Goal: Transaction & Acquisition: Purchase product/service

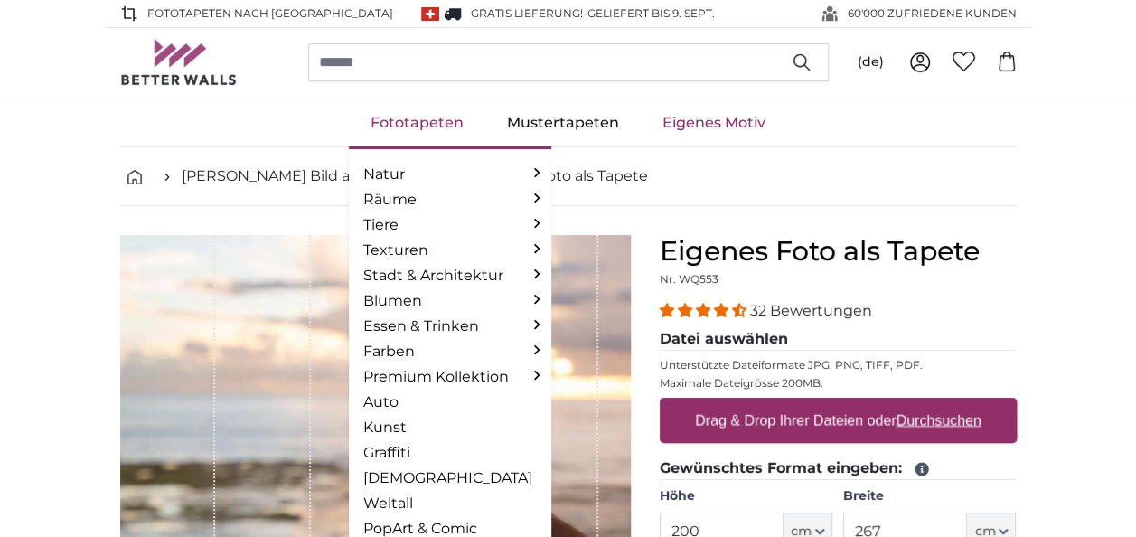
click at [397, 126] on link "Fototapeten" at bounding box center [417, 122] width 136 height 47
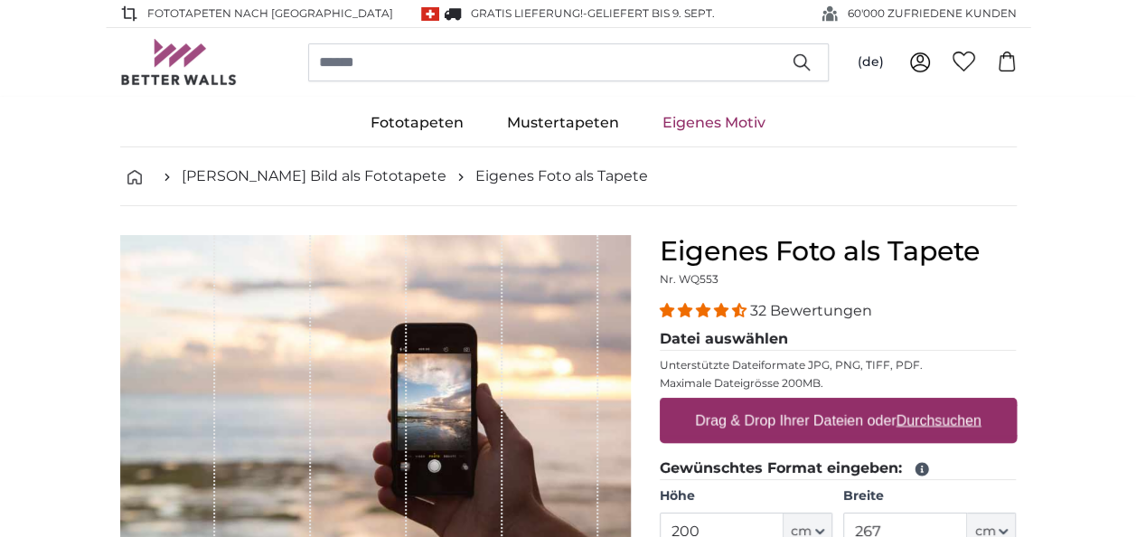
scroll to position [90, 0]
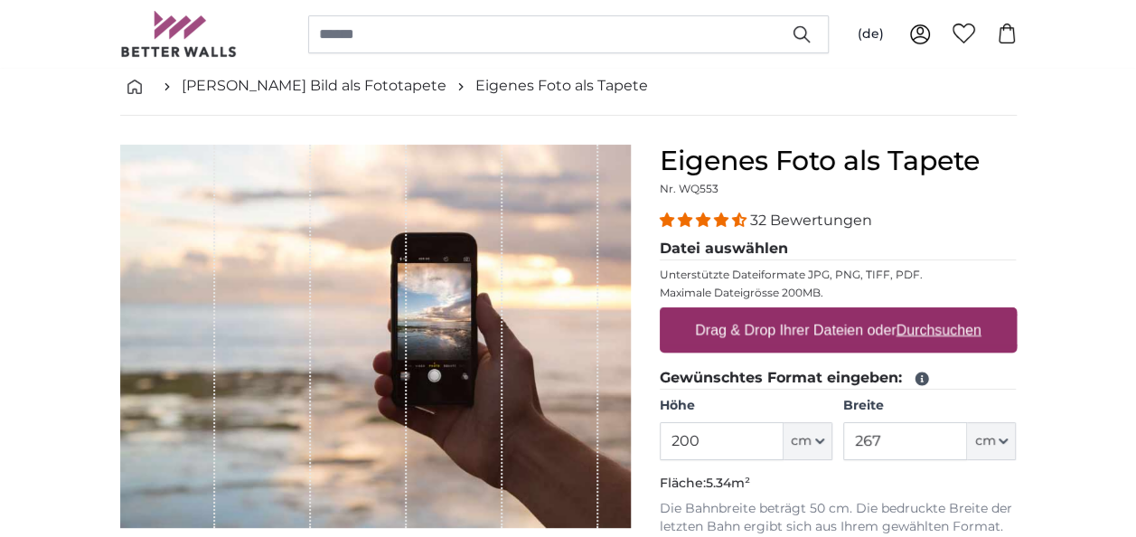
click at [959, 322] on u "Durchsuchen" at bounding box center [937, 329] width 85 height 15
click at [959, 313] on input "Drag & Drop Ihrer Dateien oder Durchsuchen" at bounding box center [838, 309] width 357 height 5
type input "**********"
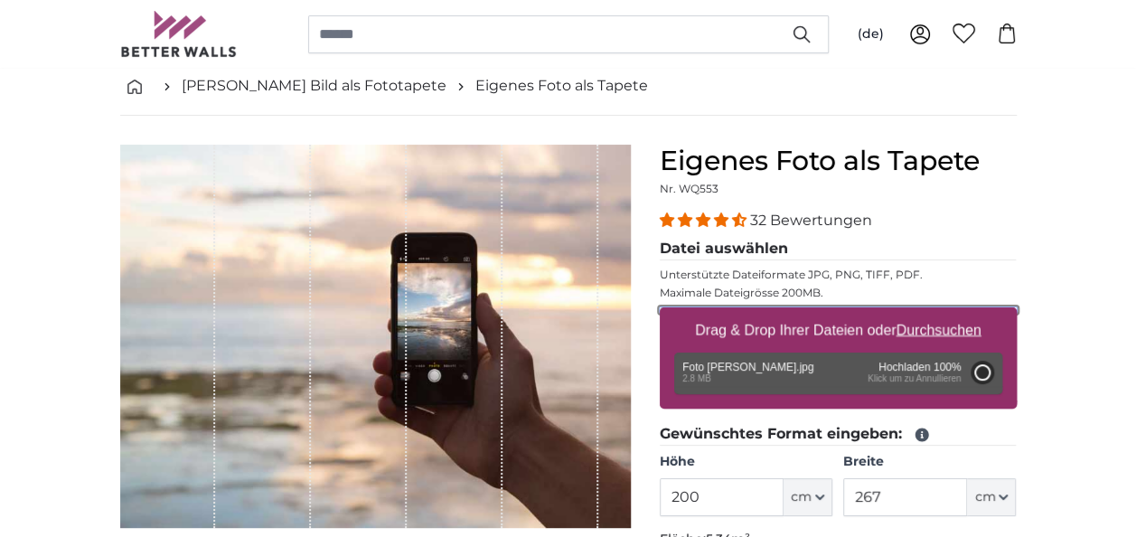
type input "266"
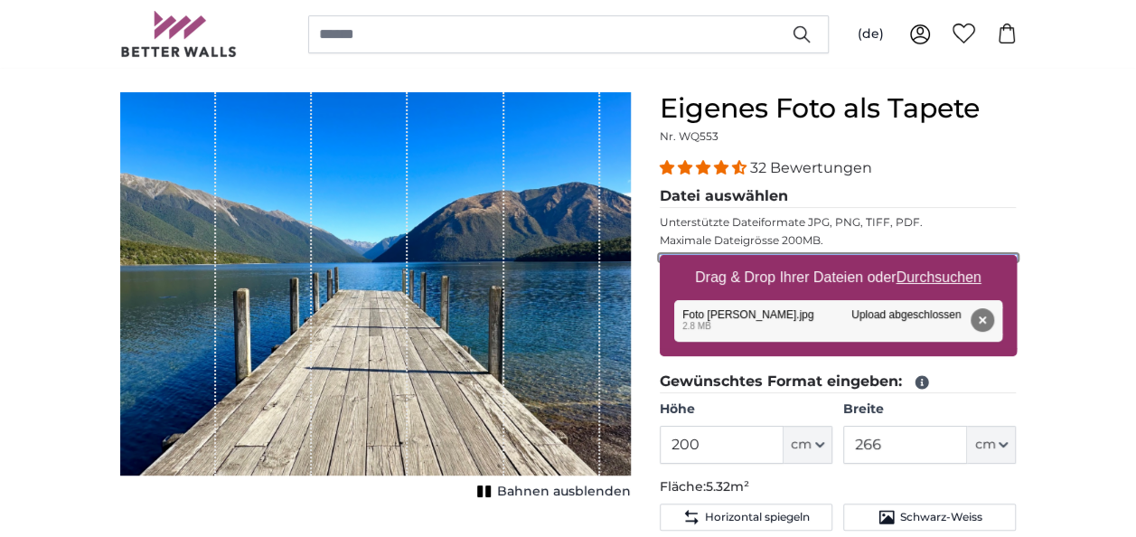
scroll to position [181, 0]
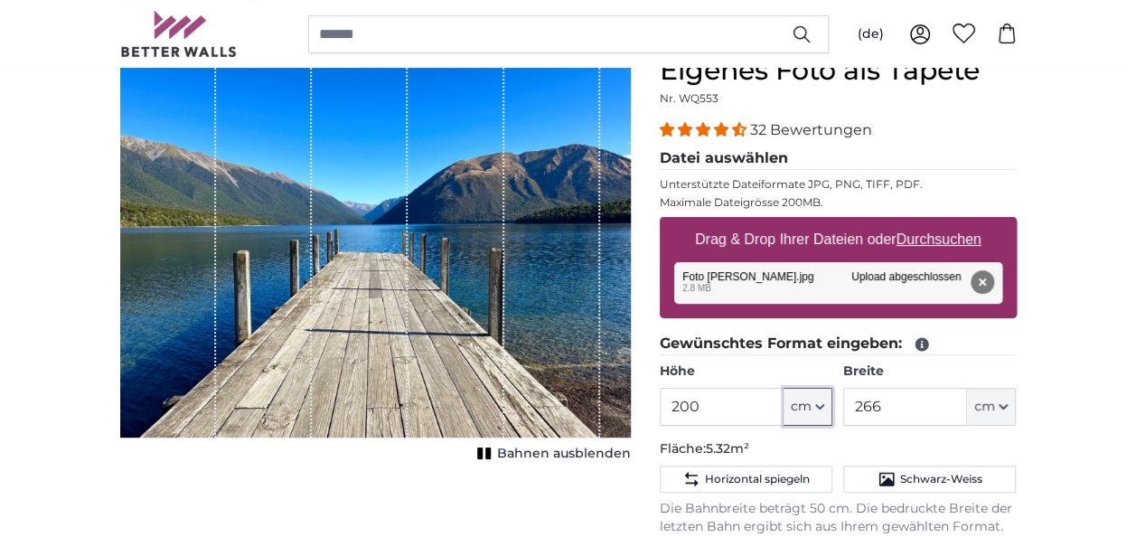
click at [808, 408] on span "cm" at bounding box center [801, 407] width 21 height 18
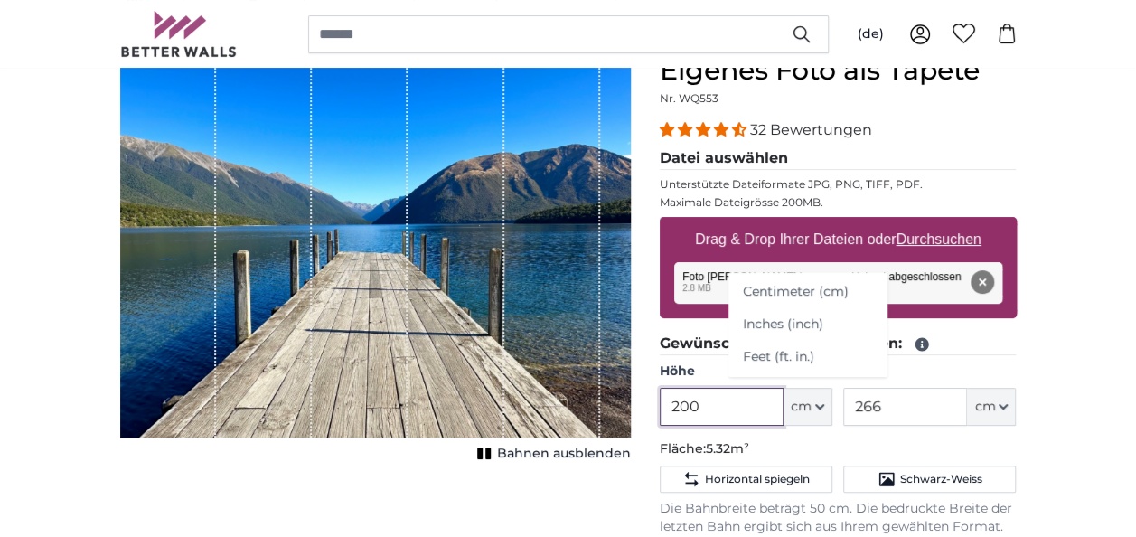
click at [746, 398] on input "200" at bounding box center [722, 407] width 124 height 38
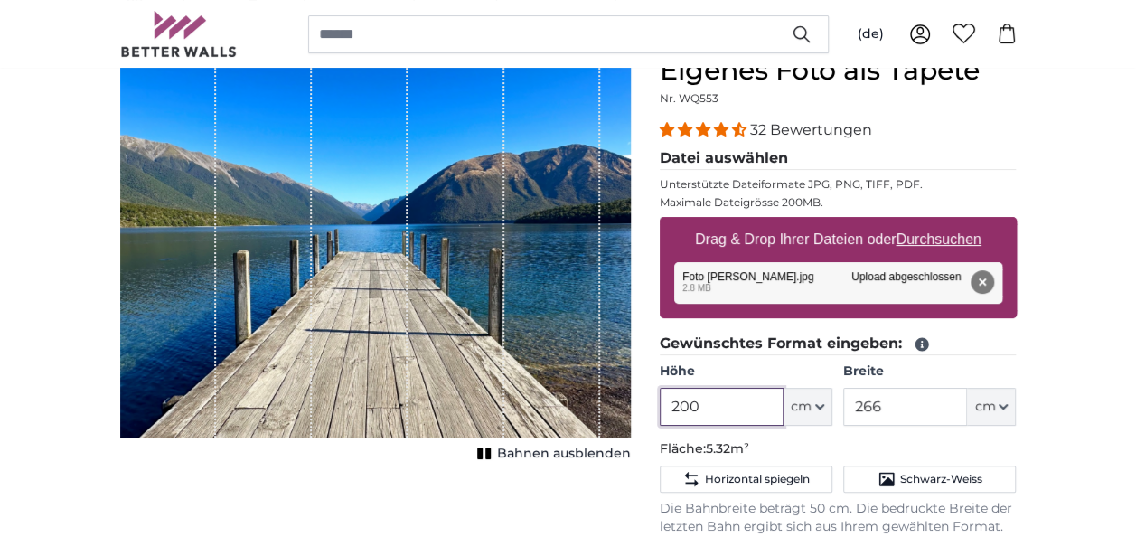
drag, startPoint x: 746, startPoint y: 398, endPoint x: 604, endPoint y: 398, distance: 141.8
click at [610, 397] on product-detail "Abbrechen Bild zuschneiden Bahnen ausblenden Eigenes Foto als Tapete Nr. WQ553 …" at bounding box center [568, 491] width 925 height 933
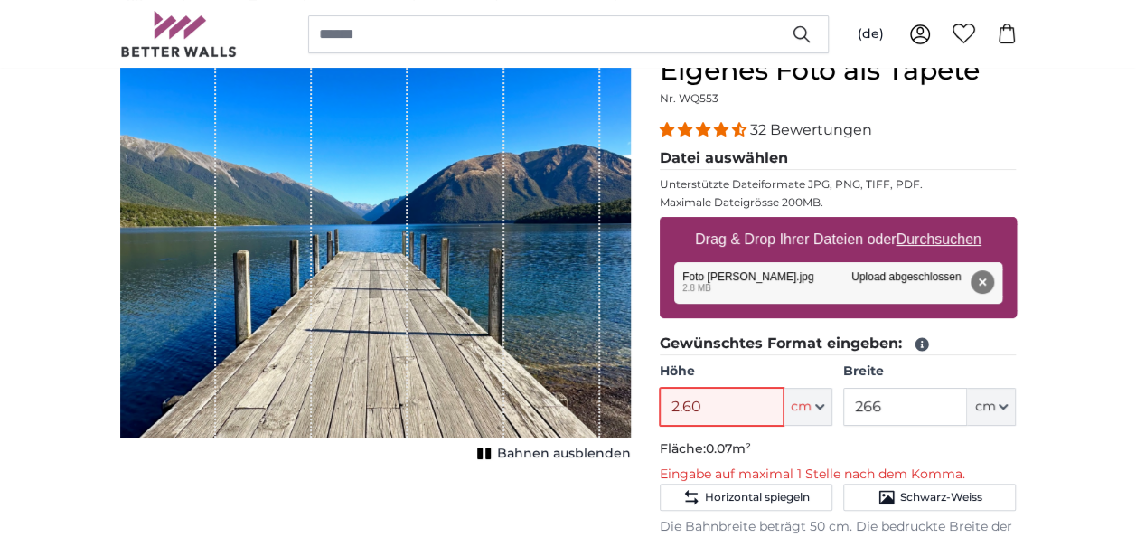
type input "2.60"
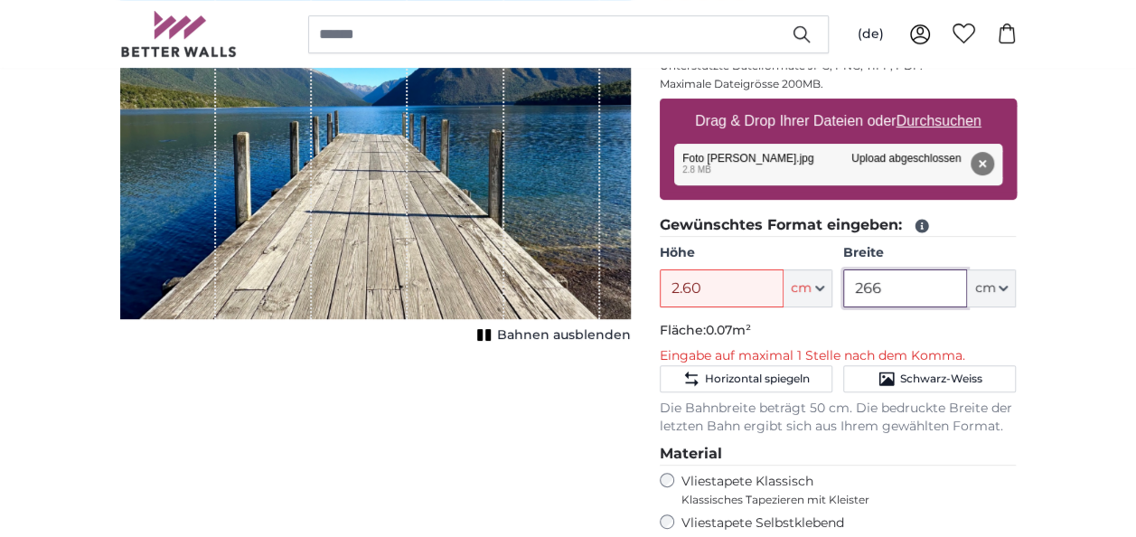
scroll to position [271, 0]
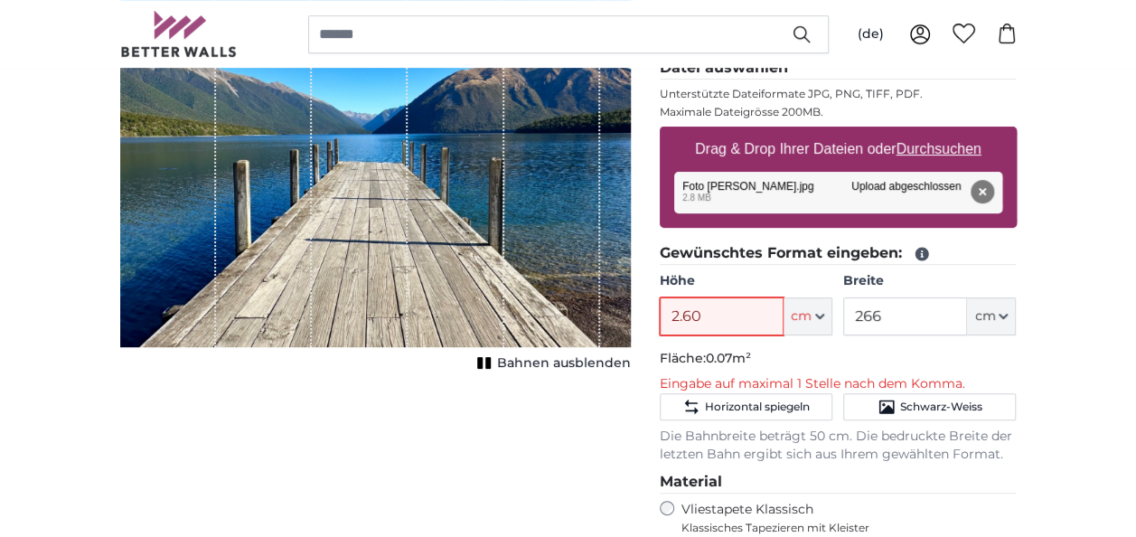
drag, startPoint x: 749, startPoint y: 310, endPoint x: 608, endPoint y: 325, distance: 141.8
click at [608, 325] on product-detail "Abbrechen Bild zuschneiden Bahnen ausblenden Eigenes Foto als Tapete Nr. WQ553 …" at bounding box center [568, 410] width 925 height 951
click at [725, 311] on input "2" at bounding box center [722, 316] width 124 height 38
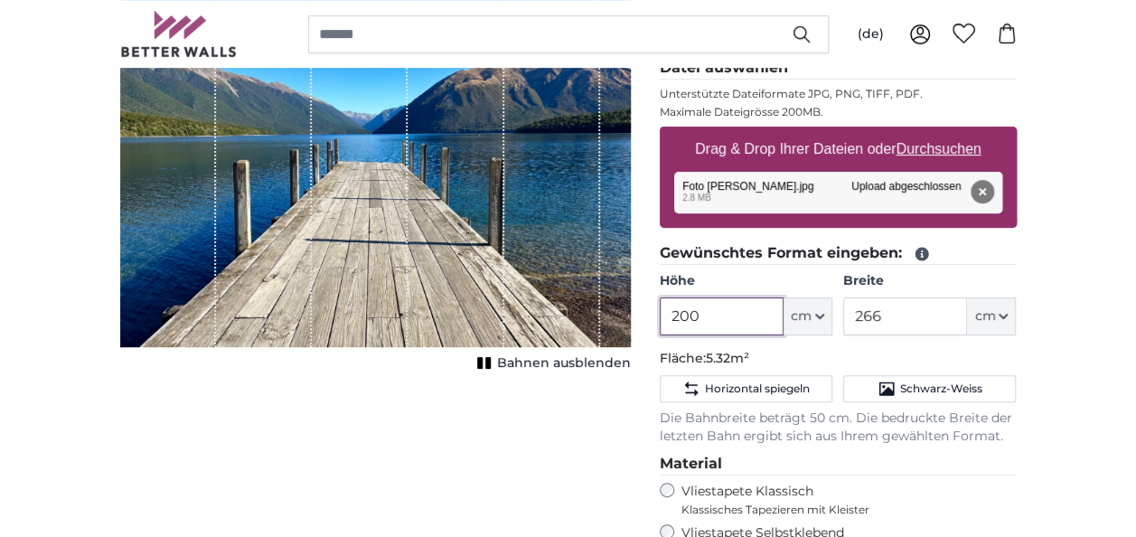
drag, startPoint x: 719, startPoint y: 311, endPoint x: 576, endPoint y: 321, distance: 143.1
click at [576, 320] on product-detail "Abbrechen Bild zuschneiden Bahnen ausblenden Eigenes Foto als Tapete Nr. WQ553 …" at bounding box center [568, 401] width 925 height 933
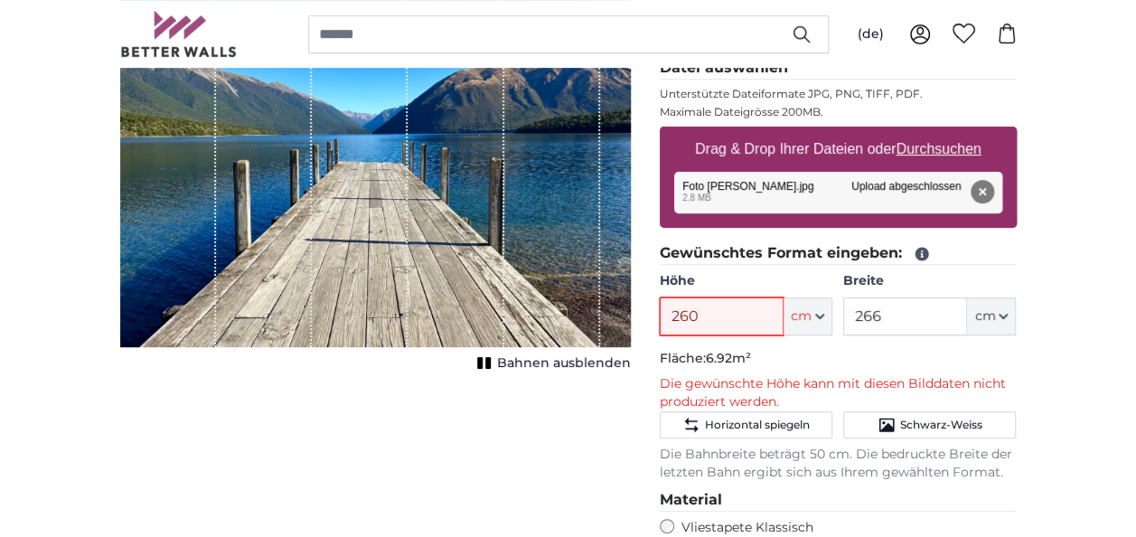
type input "260"
drag, startPoint x: 912, startPoint y: 307, endPoint x: 749, endPoint y: 327, distance: 164.7
click at [749, 327] on div "Höhe 260 ft cm Centimeter (cm) Inches (inch) Feet (ft. in.) Breite 266 ft cm Ce…" at bounding box center [838, 303] width 357 height 63
type input "350"
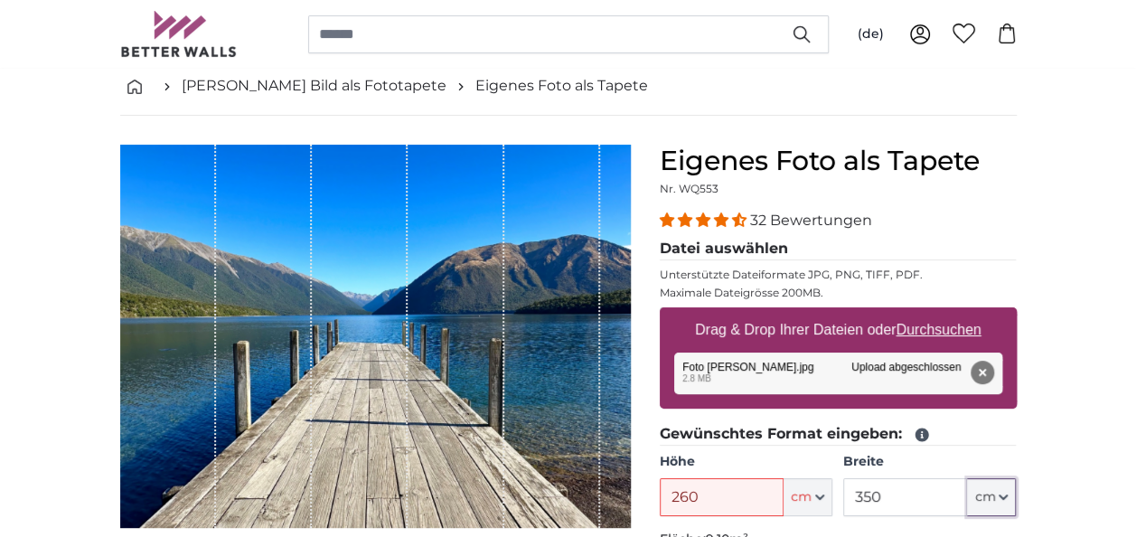
scroll to position [181, 0]
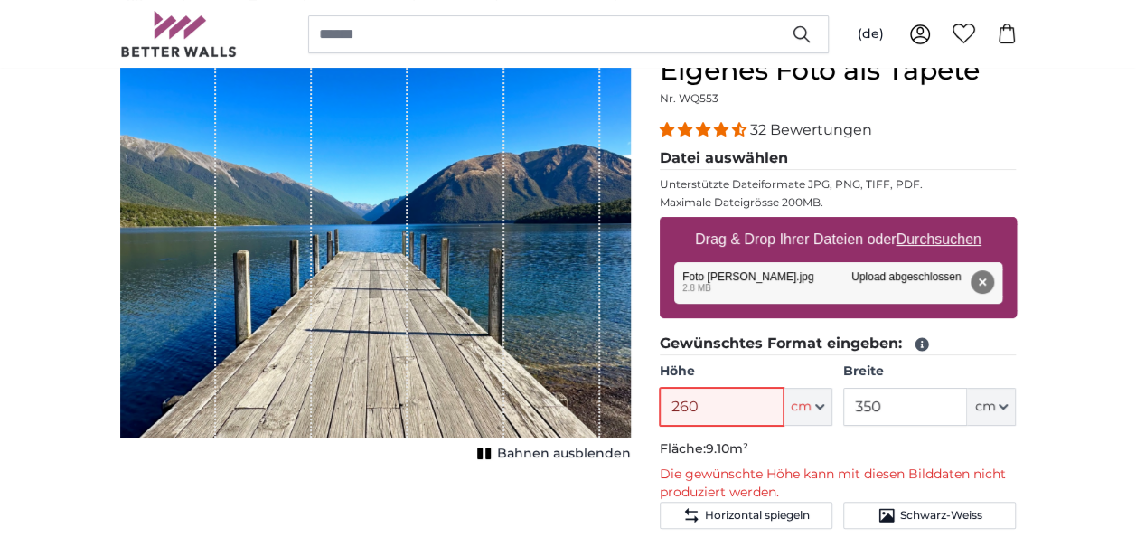
click at [704, 402] on input "260" at bounding box center [722, 407] width 124 height 38
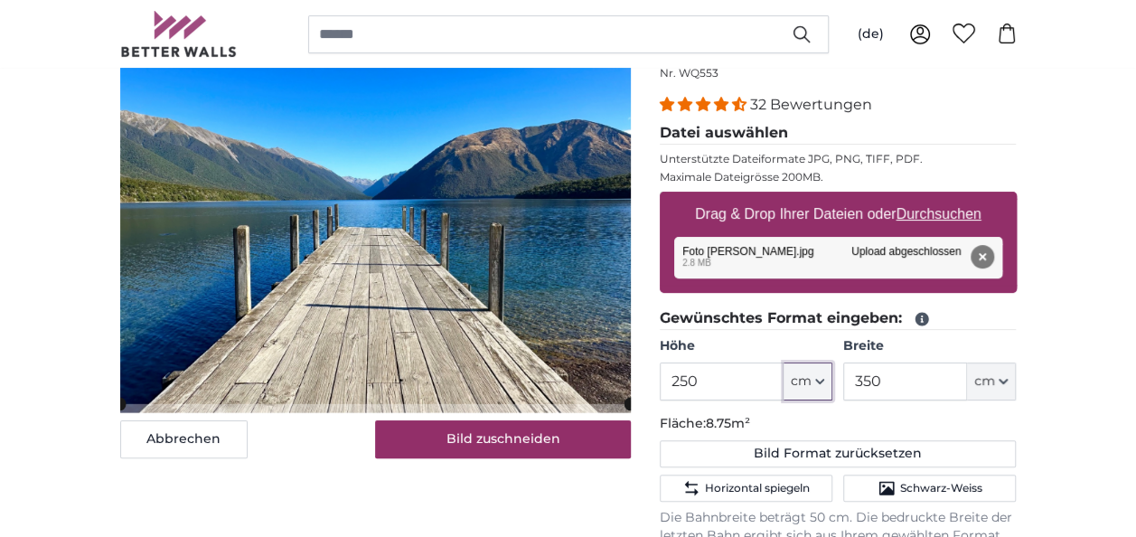
scroll to position [181, 0]
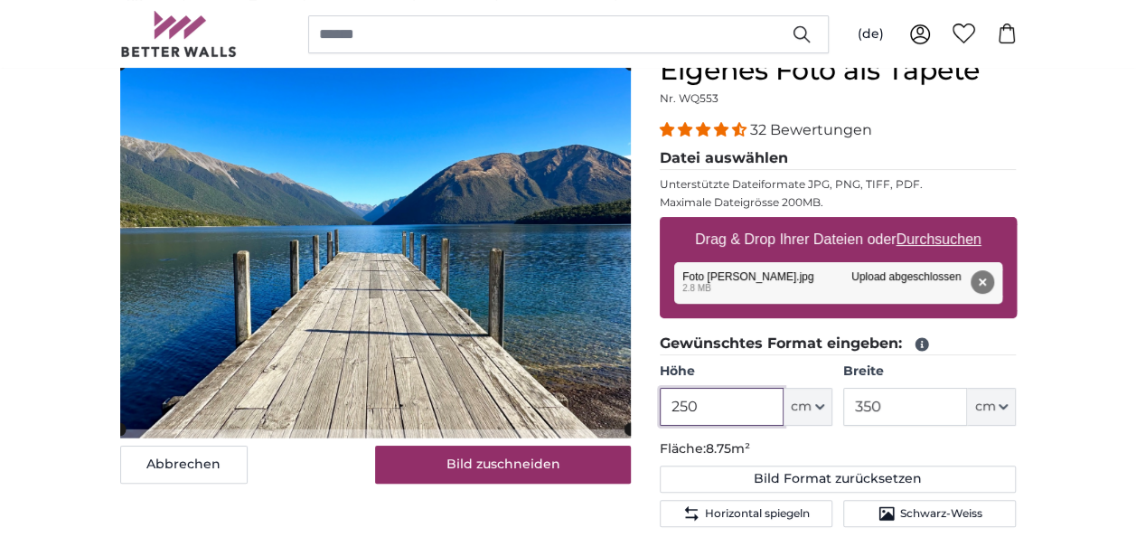
click at [720, 418] on input "250" at bounding box center [722, 407] width 124 height 38
type input "245"
click at [703, 407] on input "245" at bounding box center [722, 407] width 124 height 38
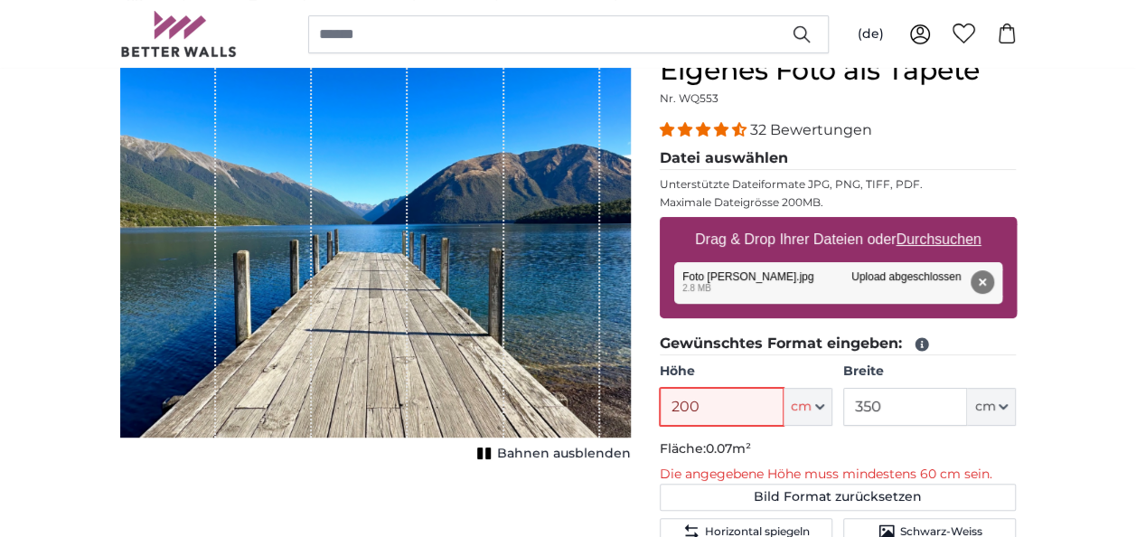
type input "200"
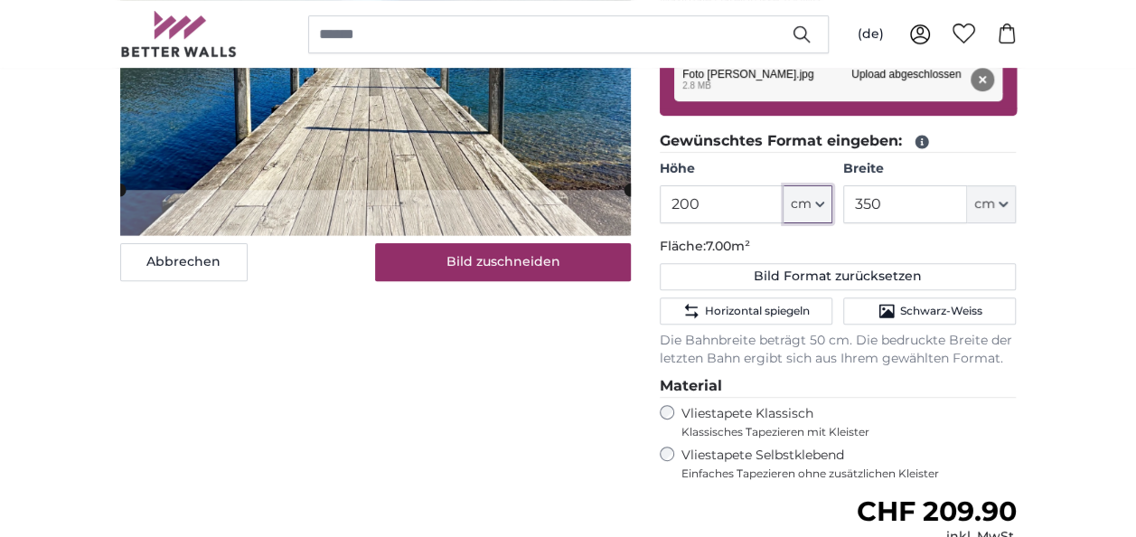
scroll to position [452, 0]
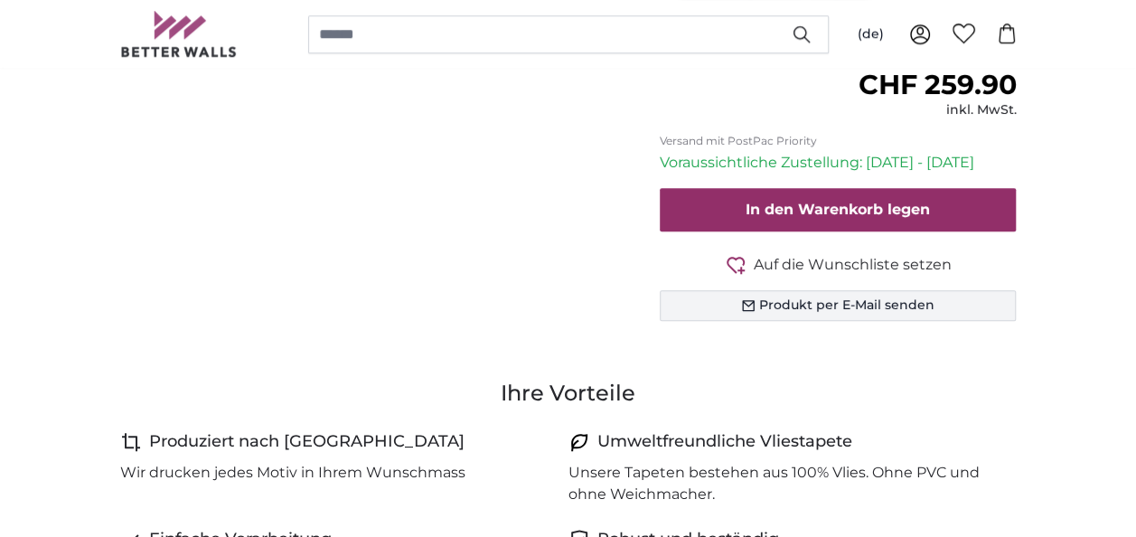
scroll to position [994, 0]
